Goal: Task Accomplishment & Management: Complete application form

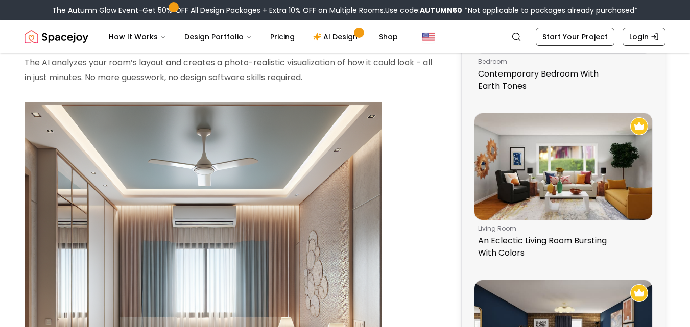
scroll to position [694, 0]
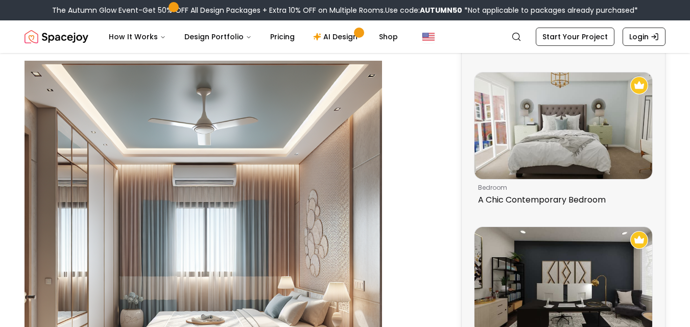
scroll to position [715, 0]
click at [325, 35] on link "AI Design" at bounding box center [337, 37] width 64 height 20
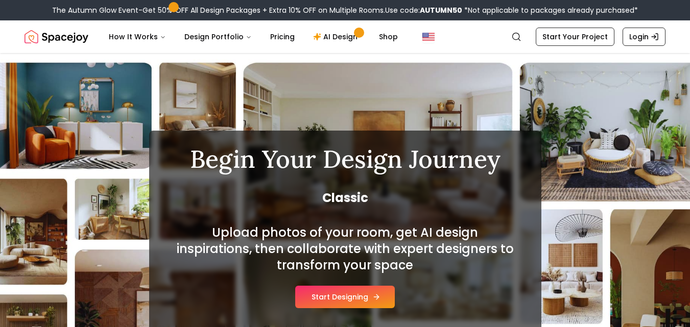
click at [376, 297] on icon at bounding box center [376, 297] width 8 height 8
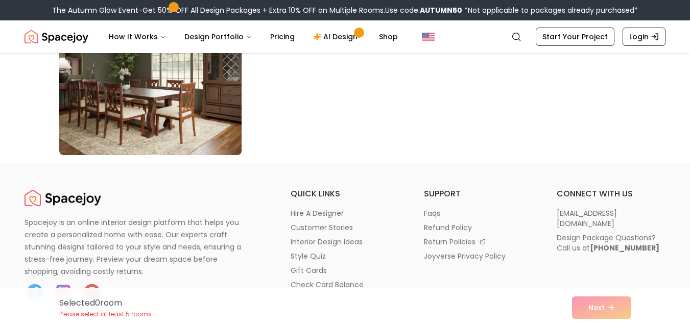
scroll to position [5963, 0]
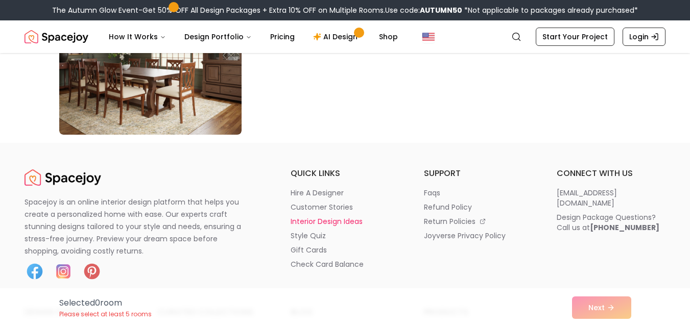
click at [340, 221] on p "interior design ideas" at bounding box center [327, 221] width 72 height 10
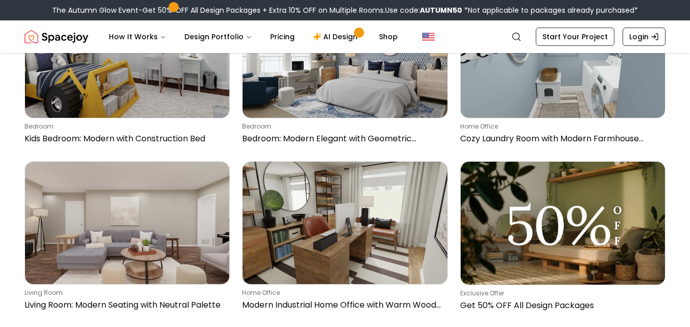
scroll to position [1797, 0]
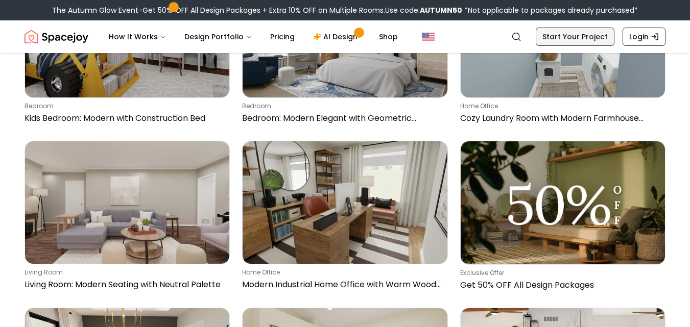
click at [595, 35] on link "Start Your Project" at bounding box center [575, 37] width 79 height 18
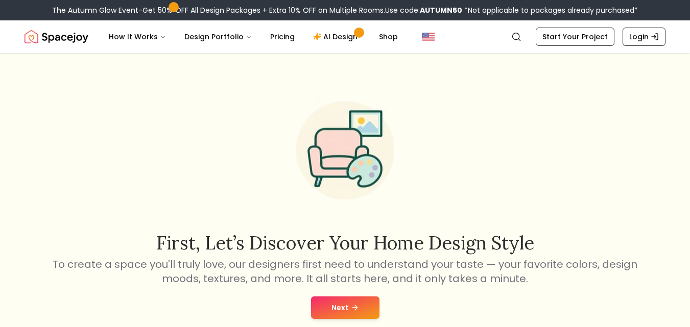
click at [344, 304] on button "Next" at bounding box center [345, 308] width 68 height 22
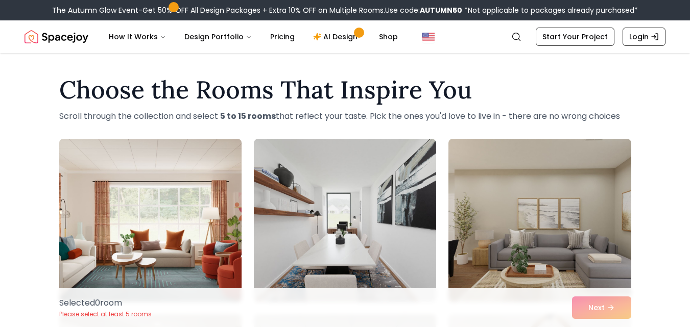
click at [135, 257] on img at bounding box center [150, 221] width 191 height 172
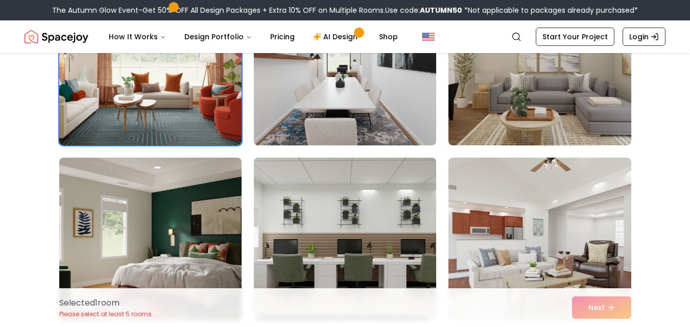
scroll to position [163, 0]
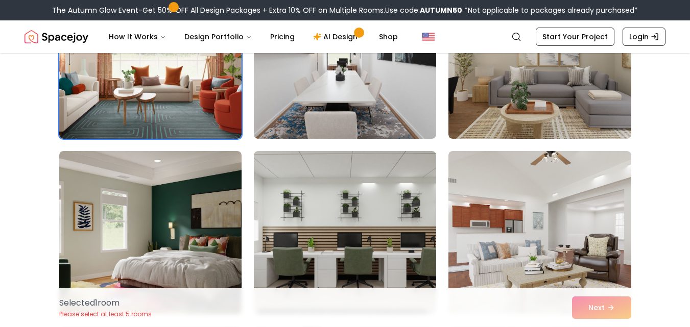
click at [602, 307] on div "Selected 1 room Please select at least 5 rooms Next" at bounding box center [345, 307] width 588 height 39
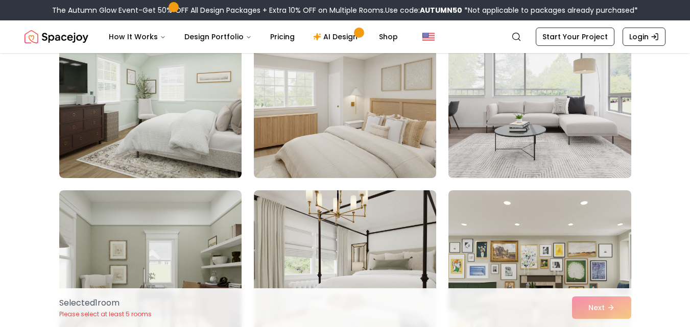
scroll to position [1593, 0]
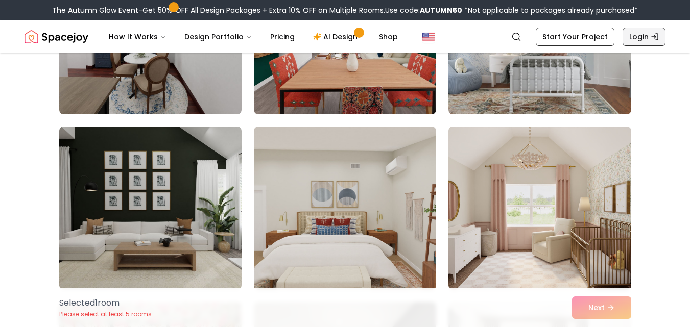
click at [648, 36] on link "Login" at bounding box center [643, 37] width 43 height 18
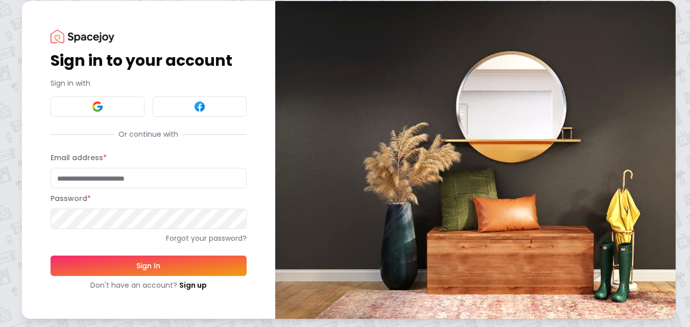
scroll to position [7, 0]
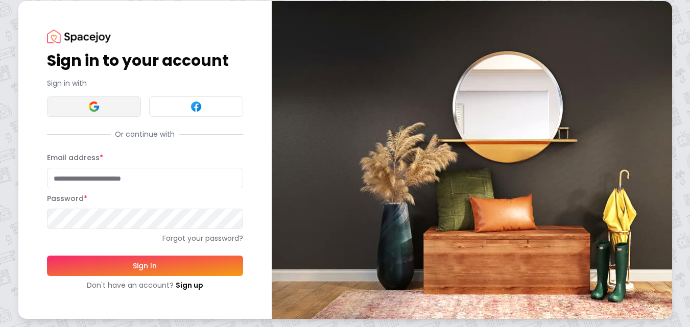
click at [94, 103] on img at bounding box center [94, 107] width 12 height 12
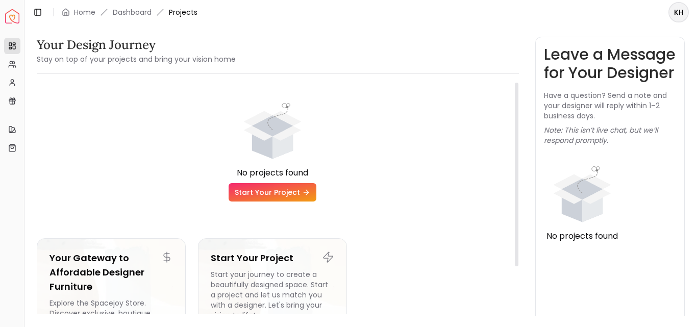
click at [279, 188] on link "Start Your Project" at bounding box center [273, 192] width 88 height 18
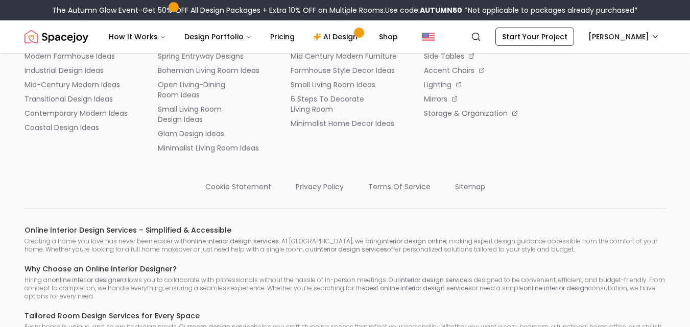
scroll to position [245, 0]
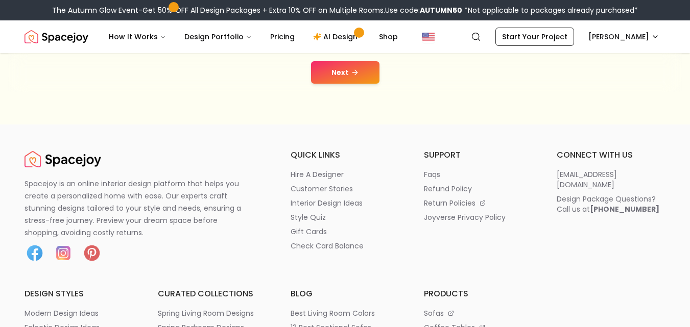
click at [366, 70] on button "Next" at bounding box center [345, 72] width 68 height 22
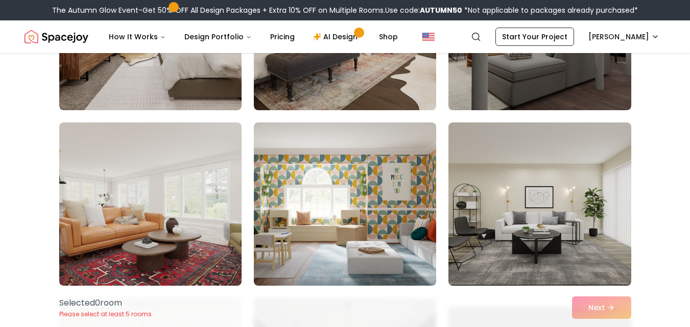
scroll to position [899, 0]
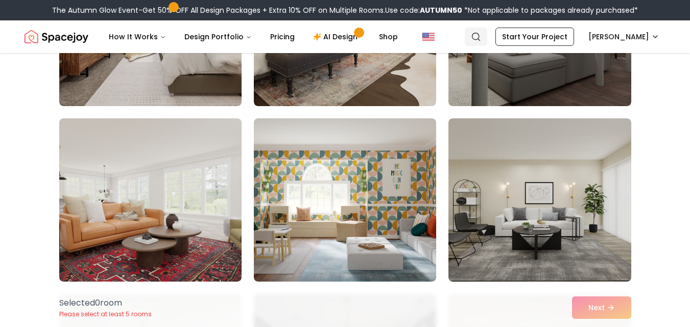
click at [475, 37] on icon "Global" at bounding box center [476, 37] width 10 height 10
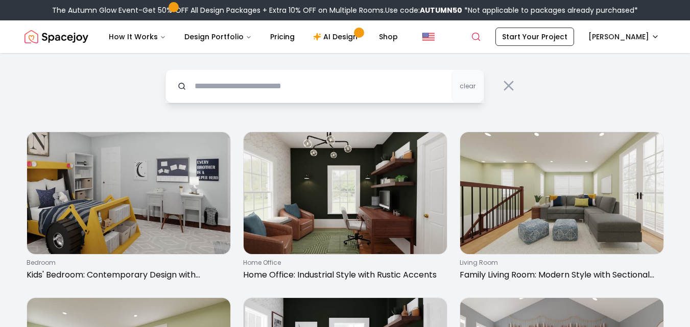
click at [379, 84] on input "text" at bounding box center [324, 86] width 319 height 34
type input "*"
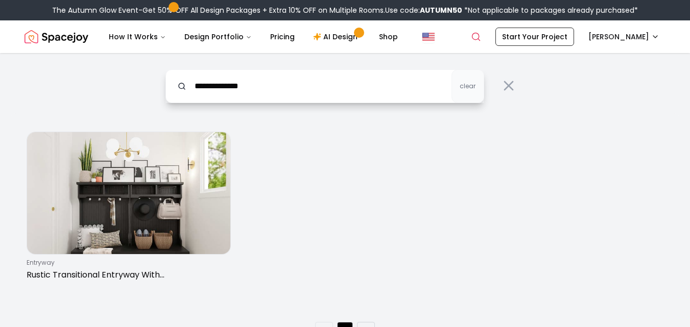
type input "**********"
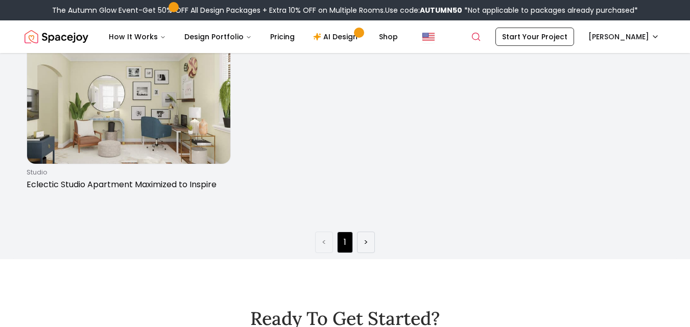
scroll to position [429, 0]
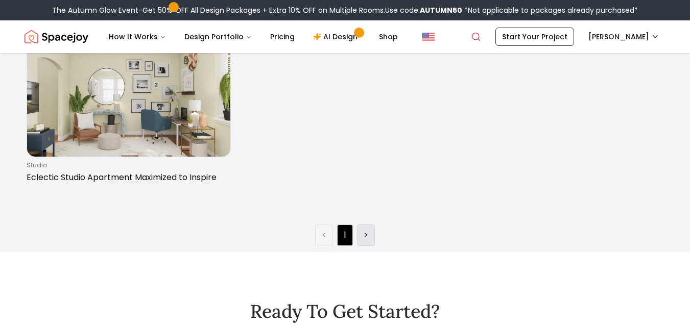
click at [365, 236] on link ">" at bounding box center [366, 235] width 5 height 12
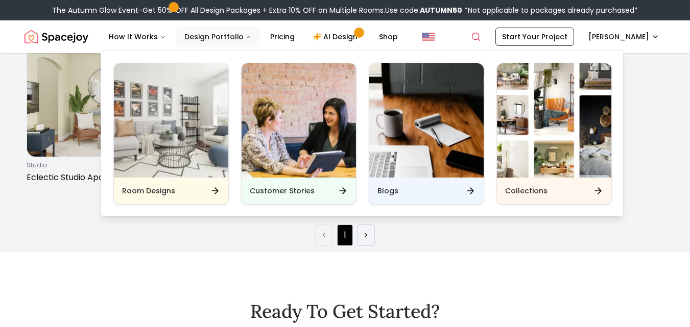
click at [195, 35] on button "Design Portfolio" at bounding box center [218, 37] width 84 height 20
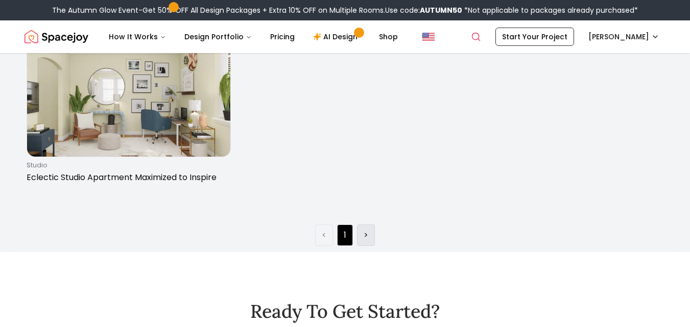
click at [364, 234] on link ">" at bounding box center [366, 235] width 5 height 12
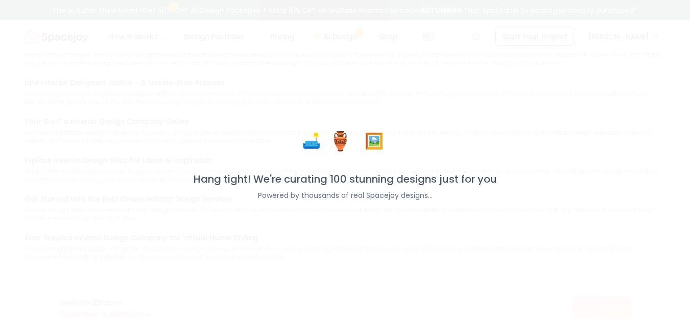
scroll to position [1271, 0]
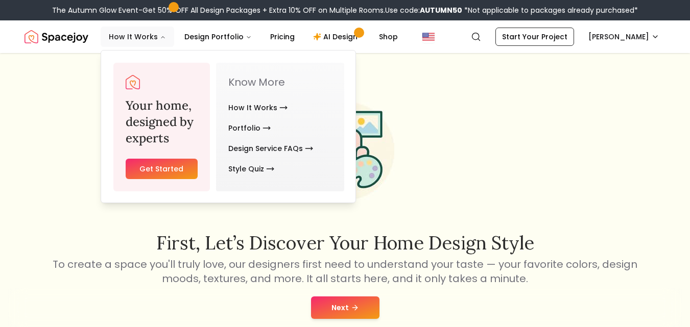
click at [131, 35] on button "How It Works" at bounding box center [138, 37] width 74 height 20
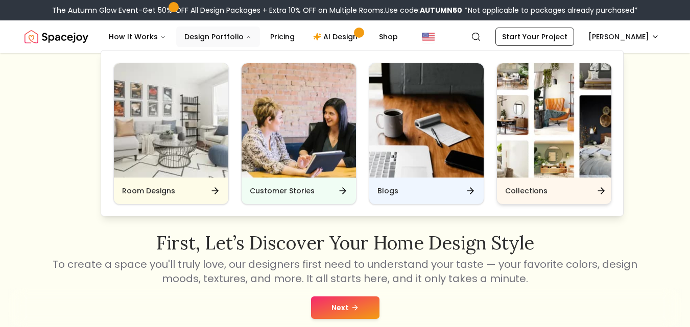
click at [542, 138] on img "Main" at bounding box center [554, 120] width 114 height 114
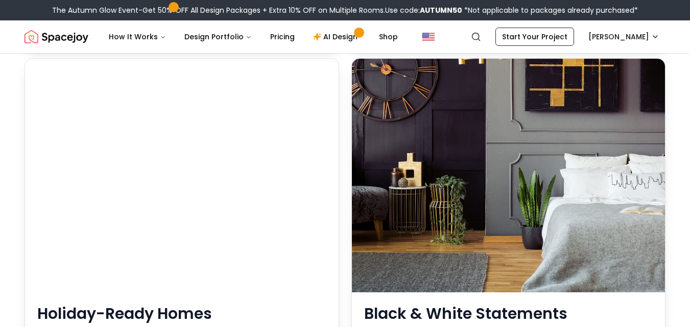
scroll to position [4248, 0]
